Goal: Task Accomplishment & Management: Use online tool/utility

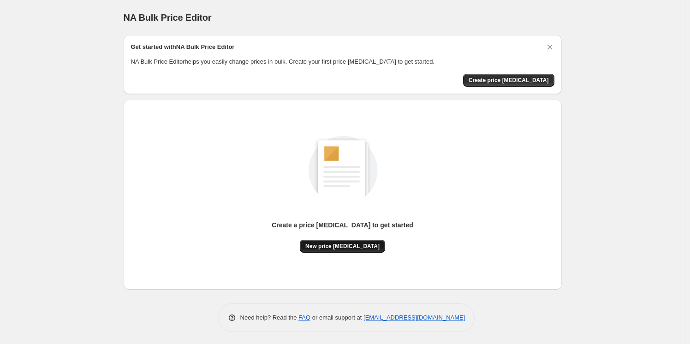
click at [341, 250] on button "New price [MEDICAL_DATA]" at bounding box center [342, 246] width 85 height 13
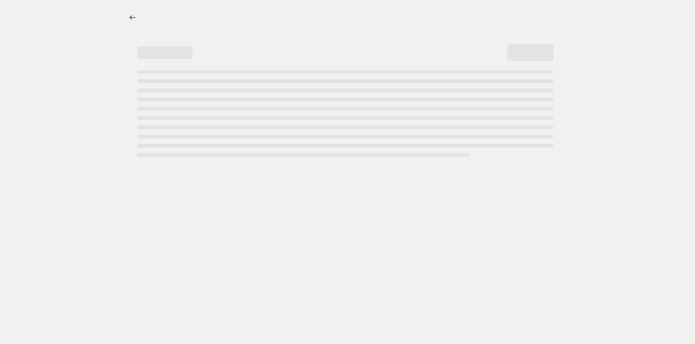
select select "percentage"
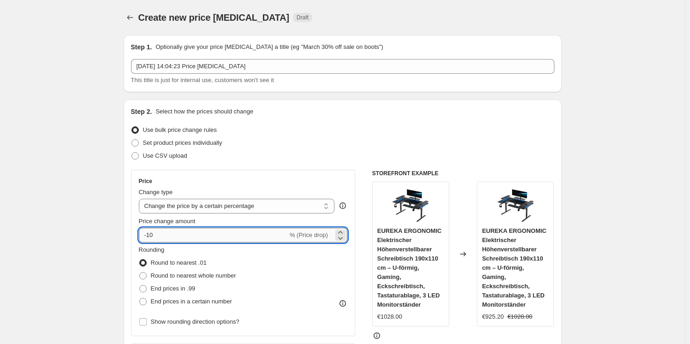
click at [230, 235] on input "-10" at bounding box center [213, 235] width 149 height 15
type input "-1"
type input "-30"
click at [361, 260] on div "Price Change type Change the price to a certain amount Change the price by a ce…" at bounding box center [342, 283] width 423 height 226
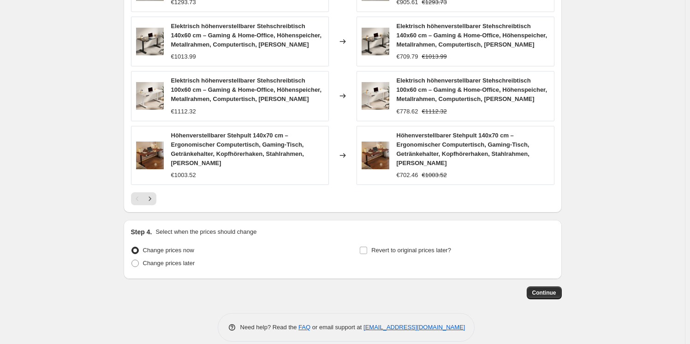
scroll to position [647, 0]
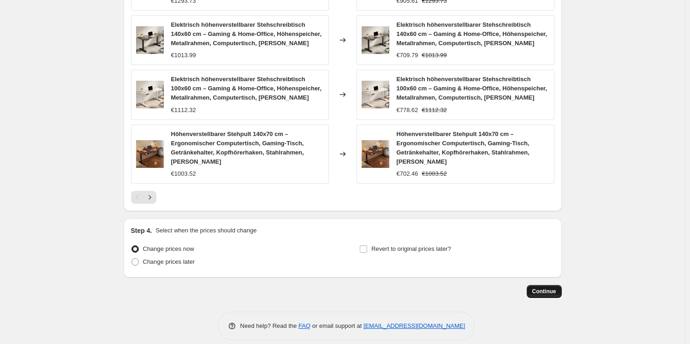
click at [542, 288] on span "Continue" at bounding box center [544, 291] width 24 height 7
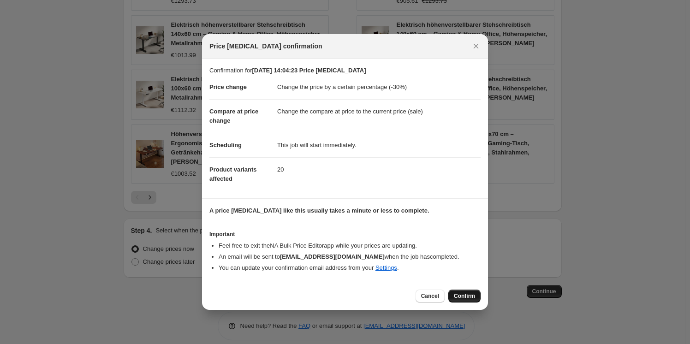
click at [473, 291] on button "Confirm" at bounding box center [464, 296] width 32 height 13
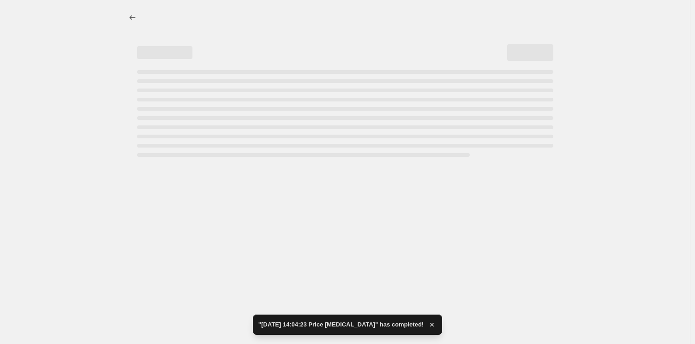
select select "percentage"
